Goal: Transaction & Acquisition: Purchase product/service

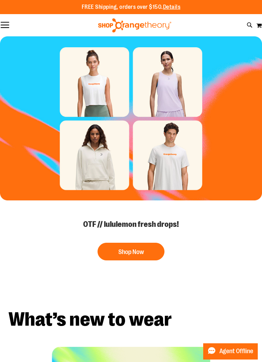
click at [7, 26] on button "Toggle Nav" at bounding box center [5, 25] width 10 height 7
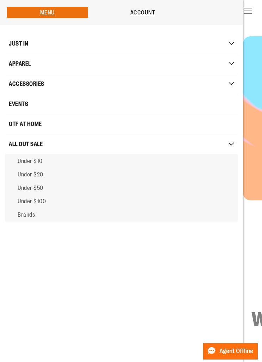
click at [29, 183] on link "Under $50" at bounding box center [121, 187] width 233 height 13
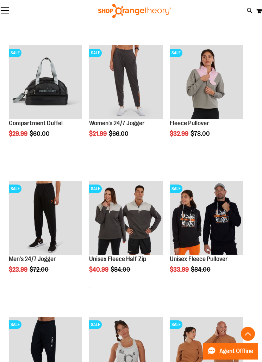
scroll to position [350, 0]
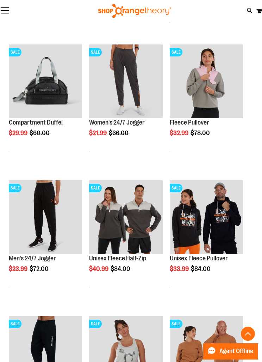
click at [34, 96] on img "product" at bounding box center [45, 80] width 73 height 73
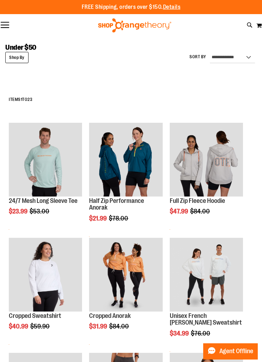
scroll to position [23, 0]
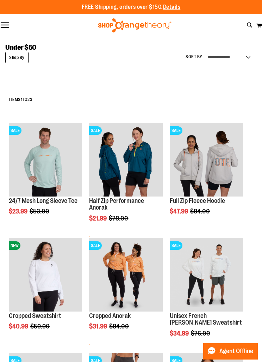
click at [7, 26] on button "Toggle Nav" at bounding box center [5, 25] width 10 height 7
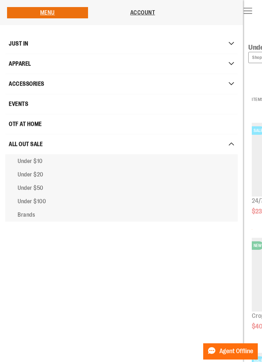
click at [28, 215] on span "Brands" at bounding box center [26, 215] width 17 height 6
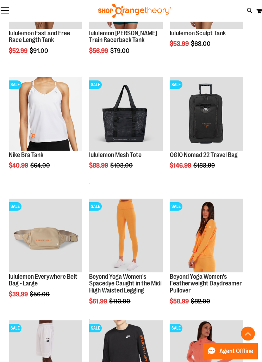
scroll to position [411, 0]
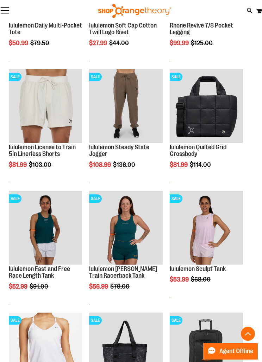
scroll to position [175, 0]
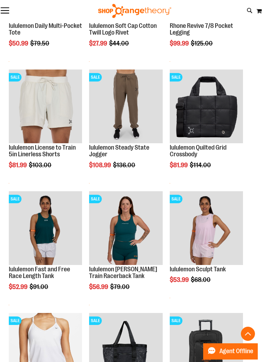
click at [6, 8] on button "Toggle Nav" at bounding box center [5, 10] width 10 height 7
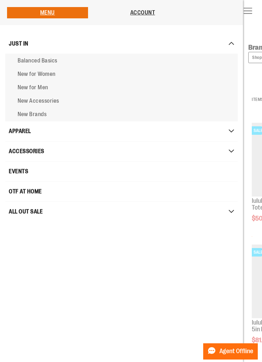
click at [231, 44] on link "JUST IN" at bounding box center [121, 44] width 233 height 20
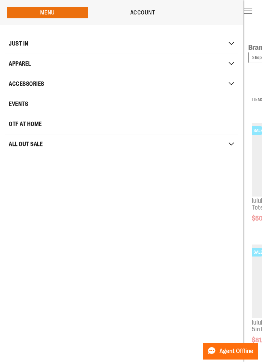
click at [233, 62] on span "Mobile menu" at bounding box center [236, 64] width 7 height 4
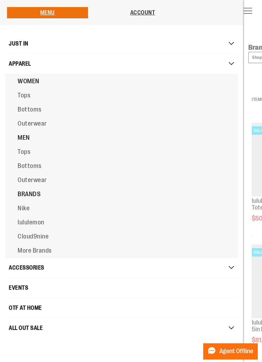
click at [35, 226] on span "lululemon" at bounding box center [31, 222] width 27 height 7
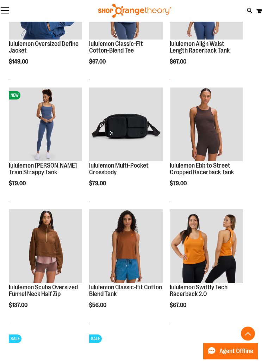
scroll to position [401, 0]
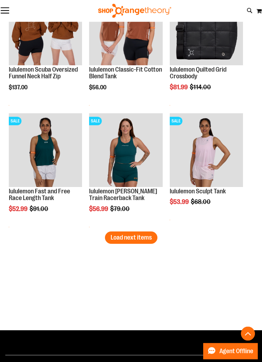
scroll to position [1350, 0]
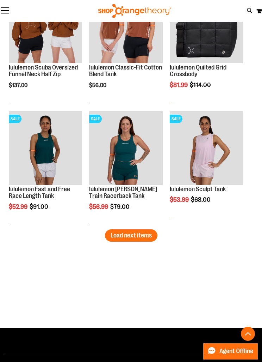
click at [136, 237] on span "Load next items" at bounding box center [131, 235] width 41 height 7
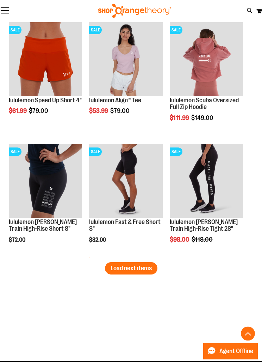
scroll to position [1804, 0]
click at [122, 274] on button "Load next items" at bounding box center [131, 268] width 53 height 12
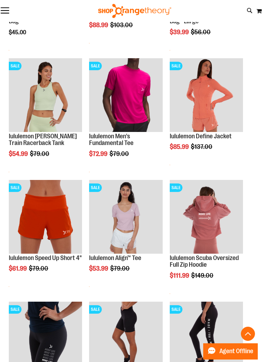
scroll to position [1634, 0]
